Goal: Task Accomplishment & Management: Manage account settings

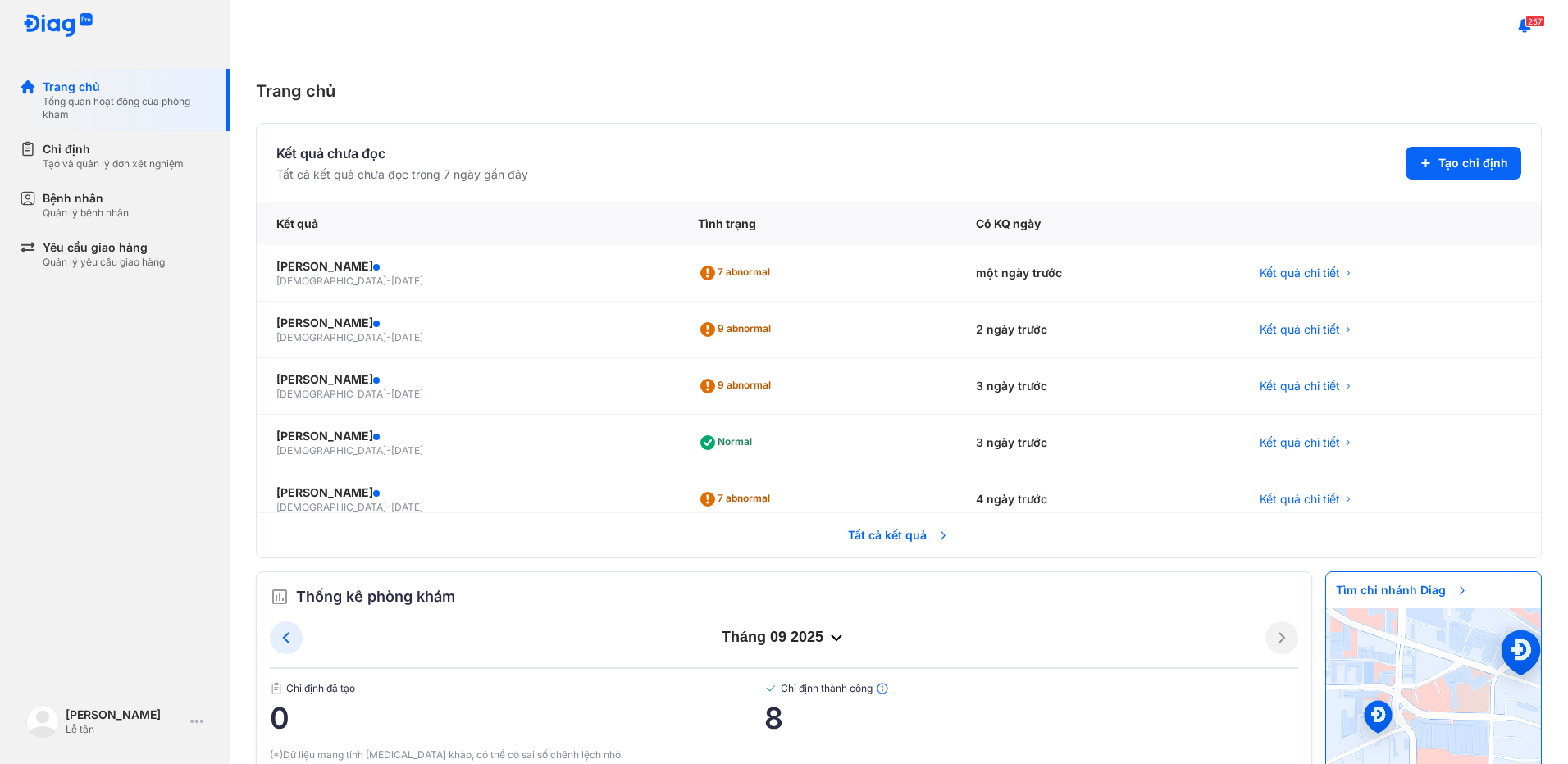
click at [115, 198] on div "Bệnh nhân" at bounding box center [85, 199] width 86 height 17
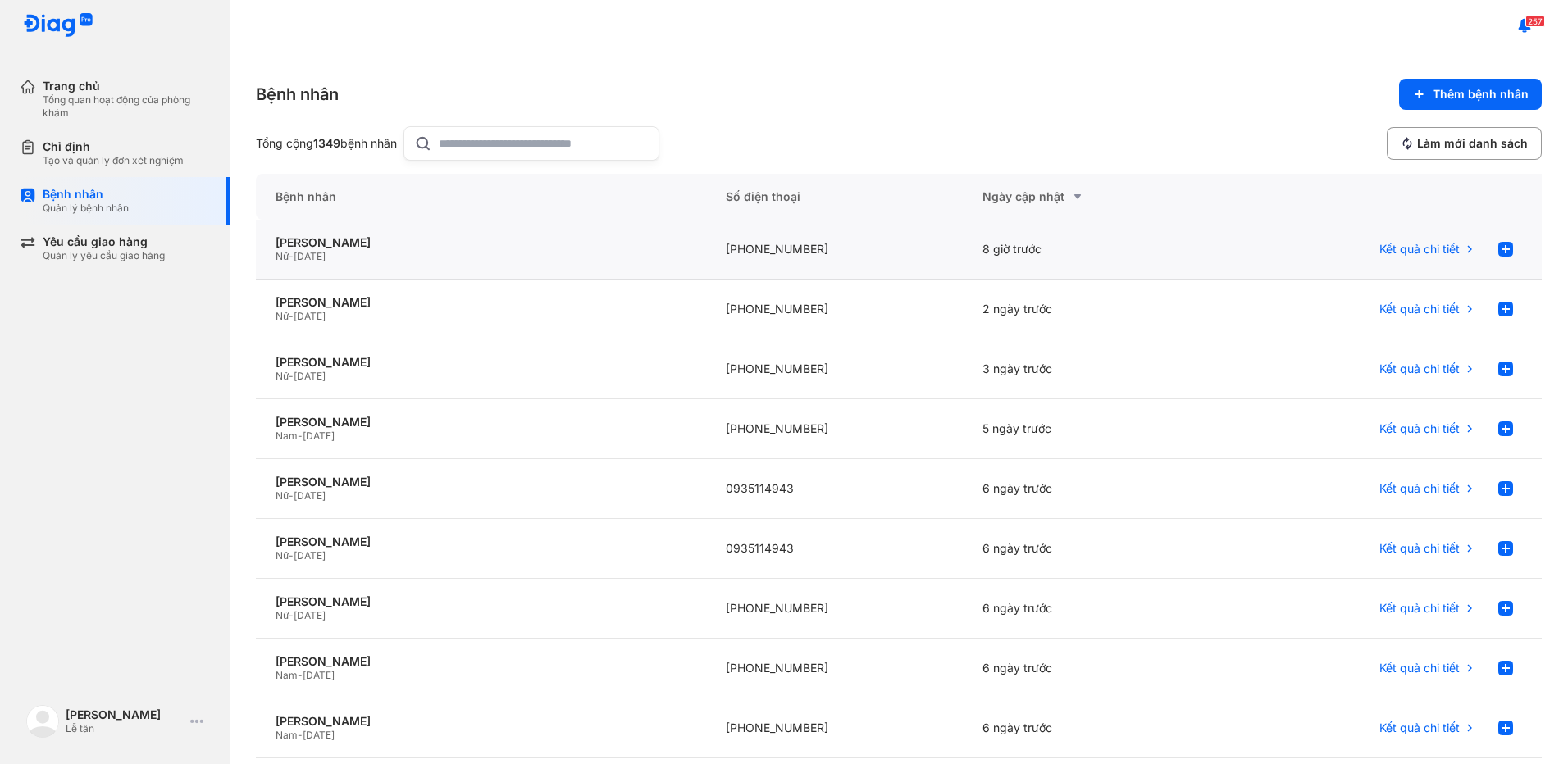
click at [996, 234] on div "8 giờ trước" at bounding box center [1091, 250] width 257 height 60
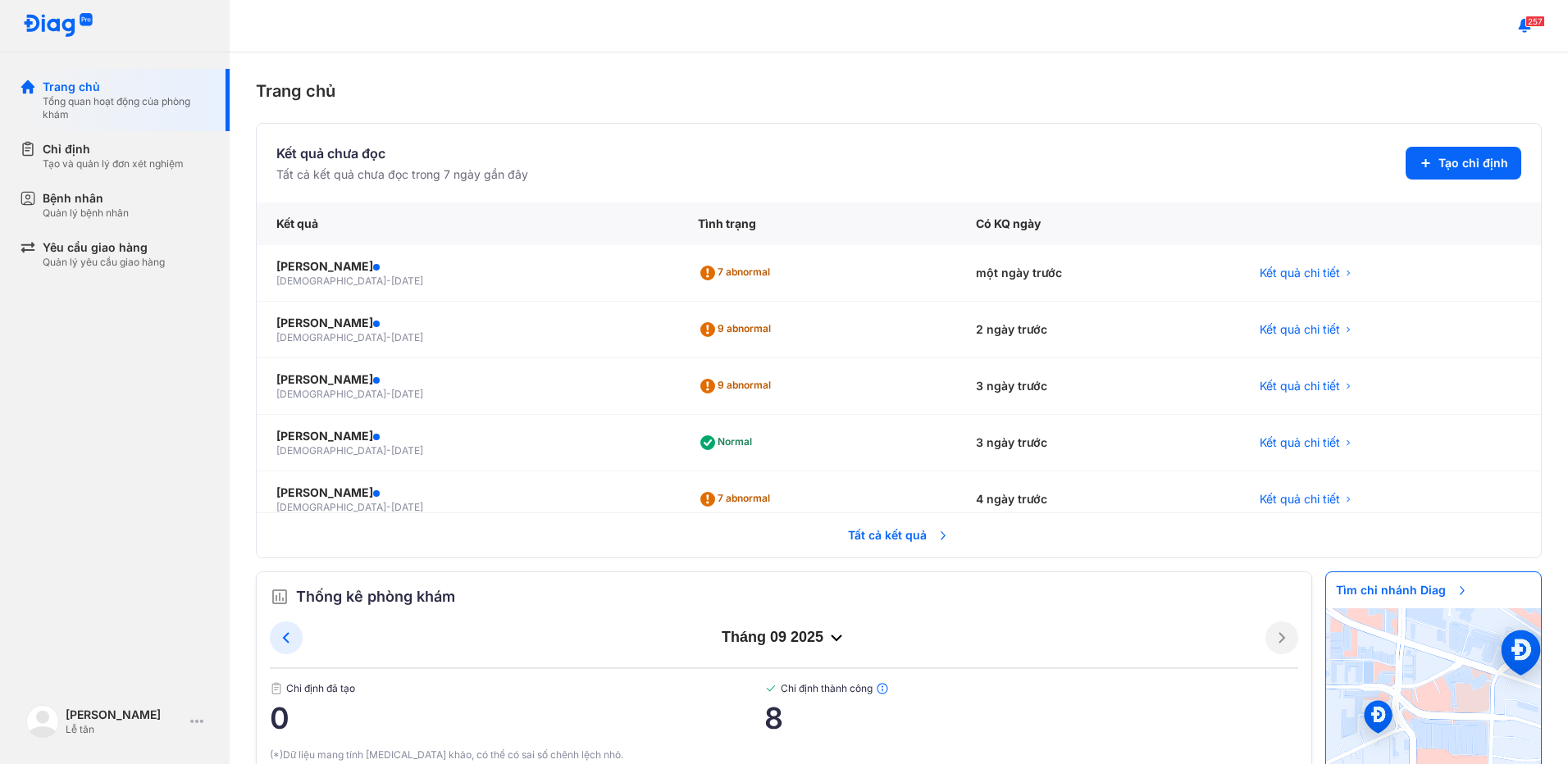
click at [115, 221] on div "Bệnh nhân Quản lý bệnh nhân" at bounding box center [124, 205] width 210 height 49
